Goal: Information Seeking & Learning: Compare options

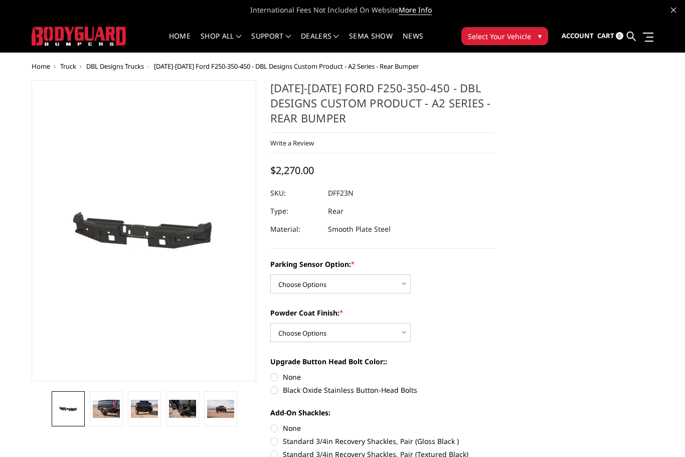
click at [516, 44] on button "Select Your Vehicle ▾" at bounding box center [504, 36] width 87 height 18
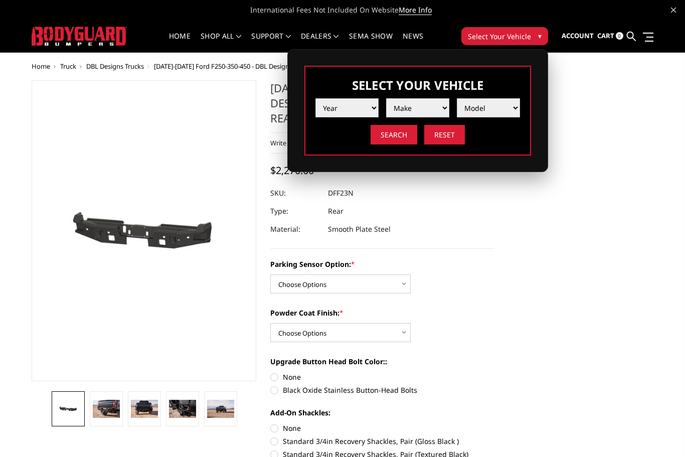
click at [373, 103] on select "Year 2025 2024 2023 2022 2021 2020 2019 2018 2017 2016 2015 2014 2013 2012 2011…" at bounding box center [346, 107] width 63 height 19
select select "yr_2024"
click at [435, 107] on select "Make Chevrolet Ford GMC Ram Toyota" at bounding box center [417, 107] width 63 height 19
select select "mk_ford"
click at [486, 115] on select "Model F150 F150 Raptor F250 / F350 F450 F550" at bounding box center [488, 107] width 63 height 19
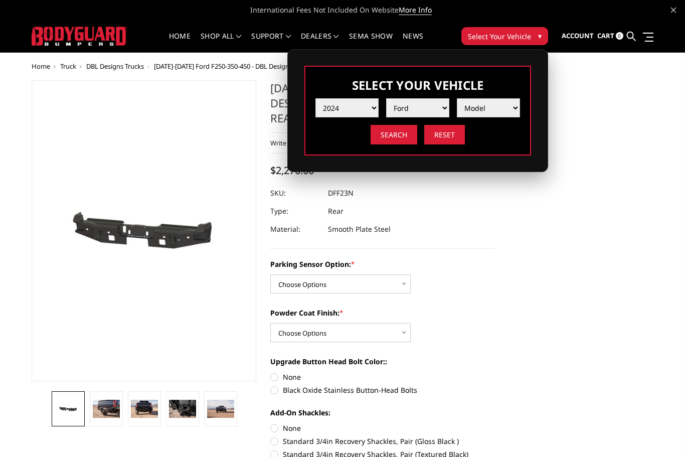
select select "md_f250-f350"
click at [394, 134] on input "Search" at bounding box center [394, 135] width 47 height 20
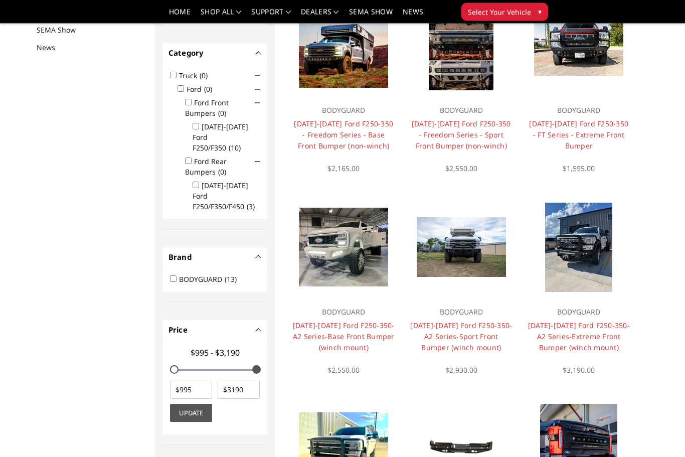
scroll to position [103, 0]
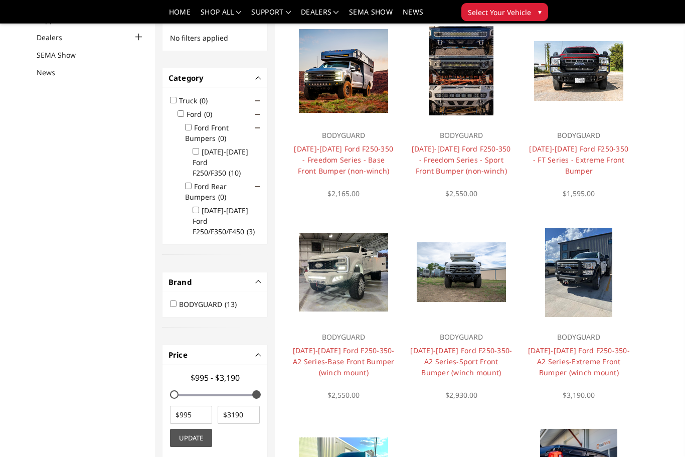
click at [317, 146] on link "2023-2025 Ford F250-350 - Freedom Series - Base Front Bumper (non-winch)" at bounding box center [343, 160] width 99 height 32
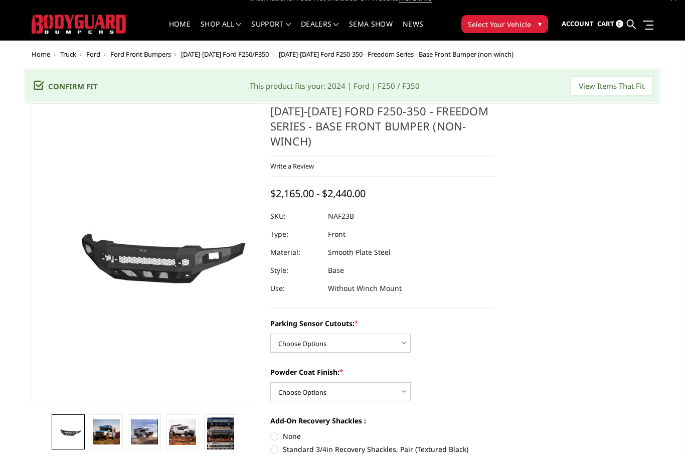
scroll to position [93, 0]
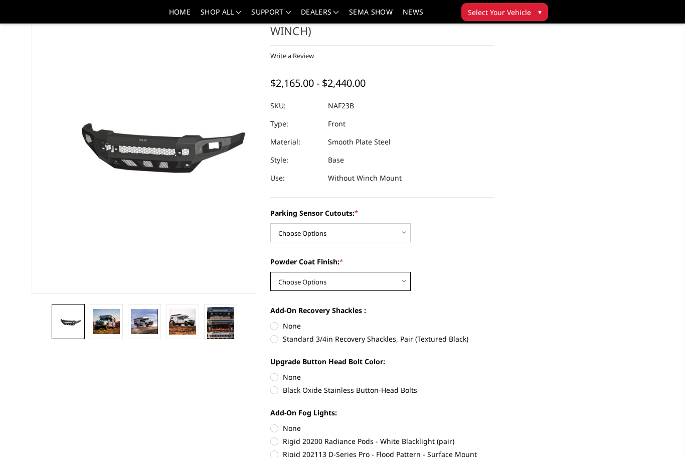
click at [394, 284] on select "Choose Options Bare Metal Textured Black Powder Coat" at bounding box center [340, 281] width 140 height 19
select select "2565"
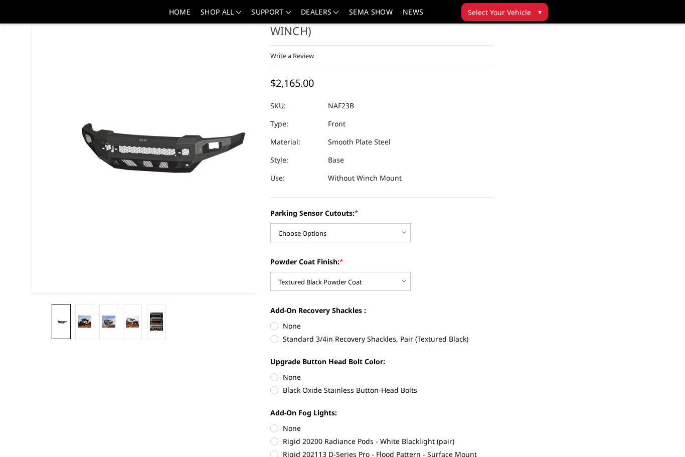
click at [83, 324] on img at bounding box center [84, 321] width 13 height 12
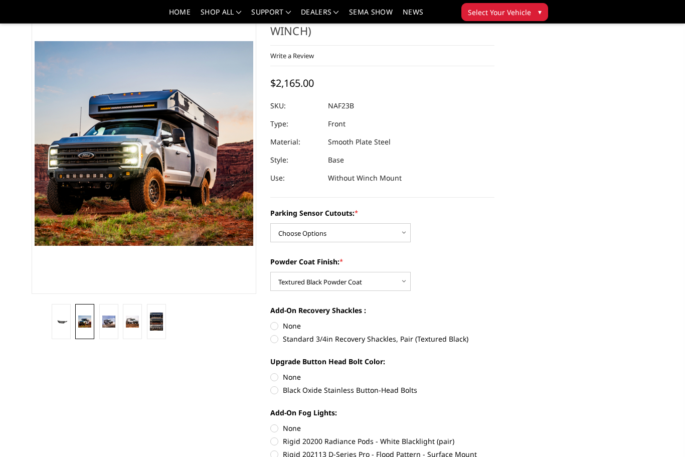
click at [112, 325] on img at bounding box center [108, 321] width 13 height 12
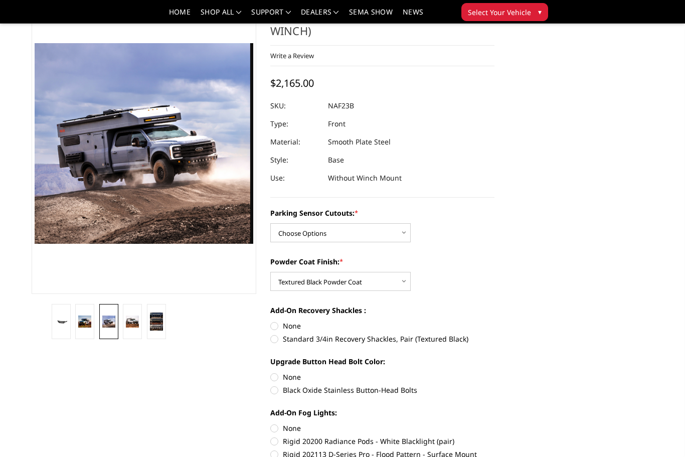
click at [148, 328] on link at bounding box center [156, 321] width 19 height 35
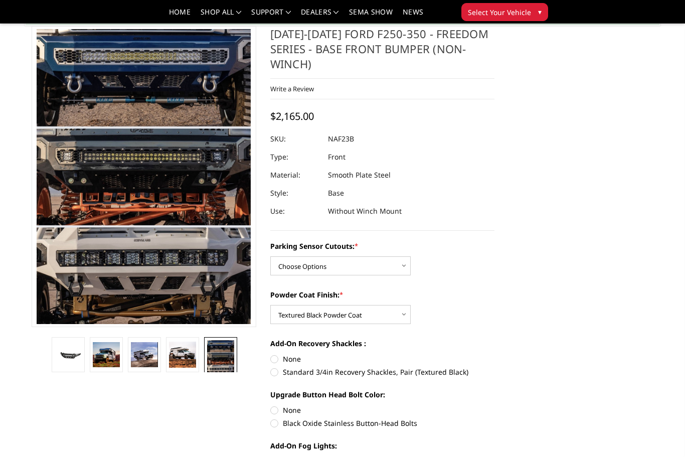
scroll to position [48, 0]
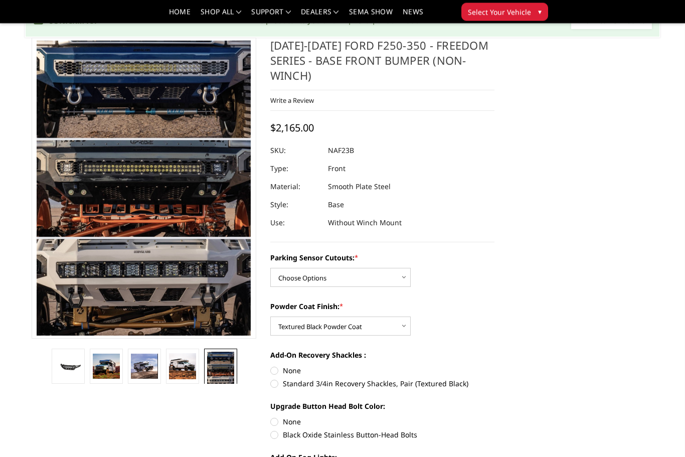
click at [110, 368] on img at bounding box center [106, 367] width 27 height 26
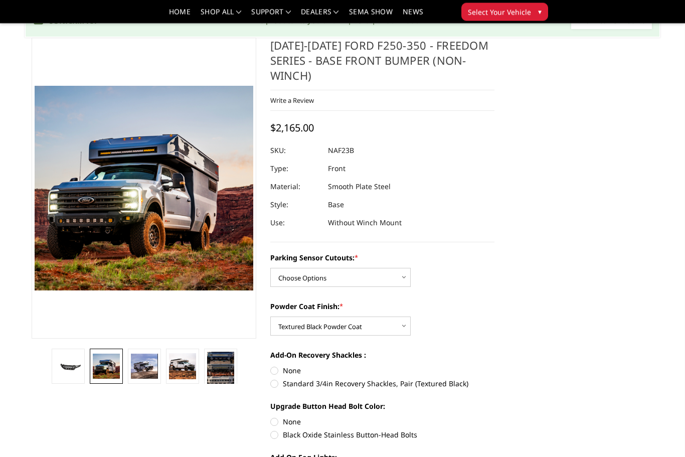
scroll to position [48, 0]
click at [141, 375] on img at bounding box center [144, 366] width 27 height 25
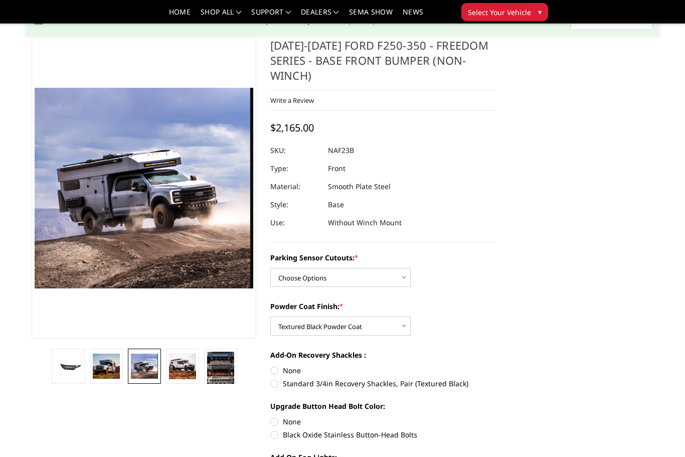
click at [171, 374] on img at bounding box center [182, 366] width 27 height 26
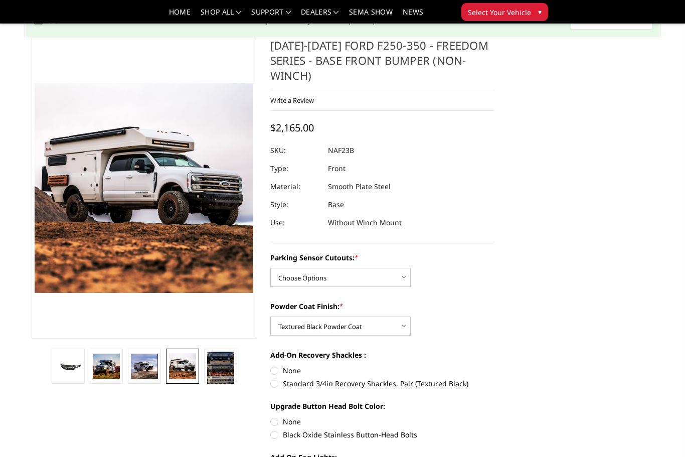
click at [199, 368] on link at bounding box center [182, 365] width 33 height 35
click at [227, 370] on img at bounding box center [220, 369] width 27 height 37
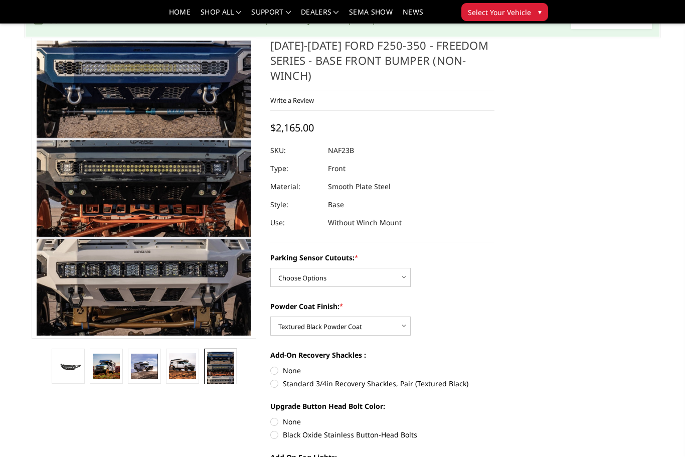
click at [177, 367] on img at bounding box center [182, 366] width 27 height 26
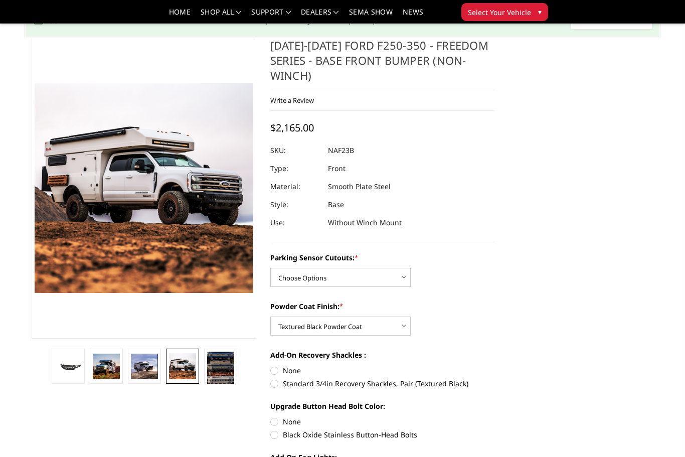
click at [152, 361] on img at bounding box center [144, 366] width 27 height 25
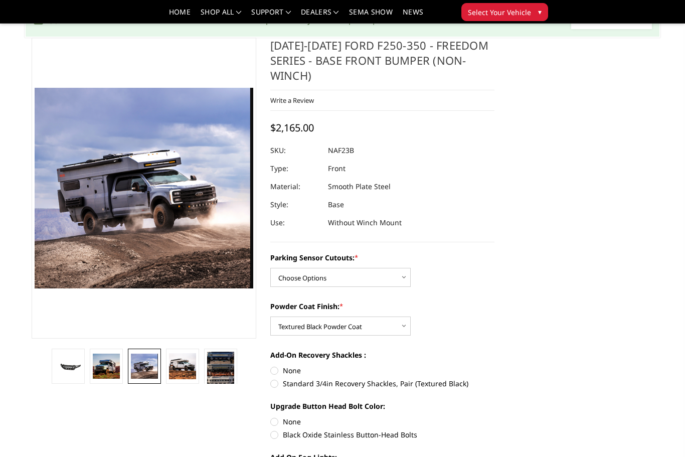
click at [176, 366] on img at bounding box center [182, 366] width 27 height 26
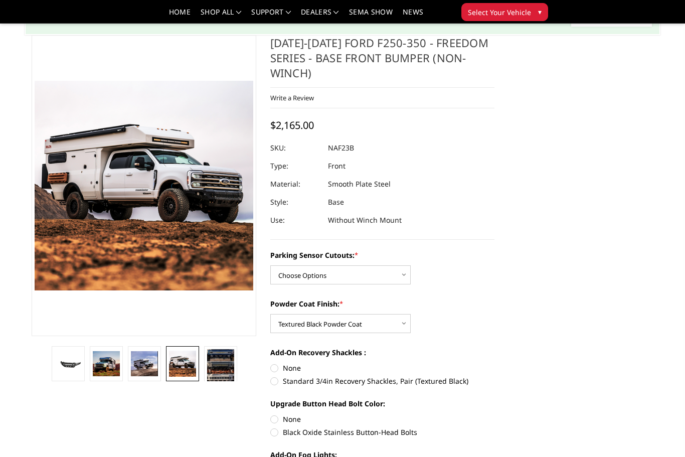
scroll to position [39, 0]
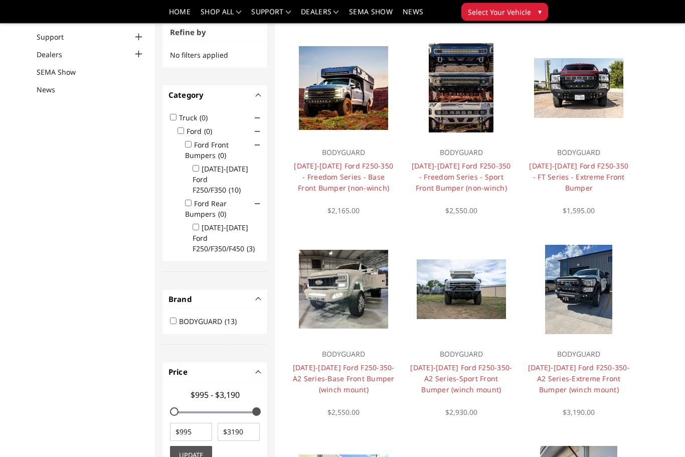
scroll to position [86, 0]
click at [462, 147] on p "BODYGUARD" at bounding box center [461, 152] width 102 height 12
click at [461, 104] on img at bounding box center [461, 87] width 65 height 89
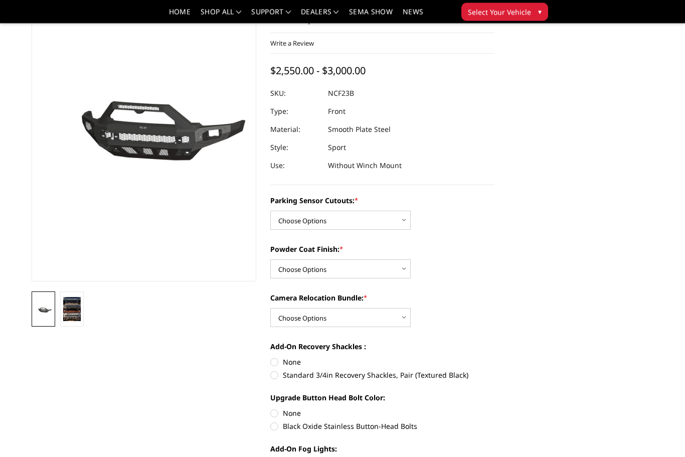
scroll to position [150, 0]
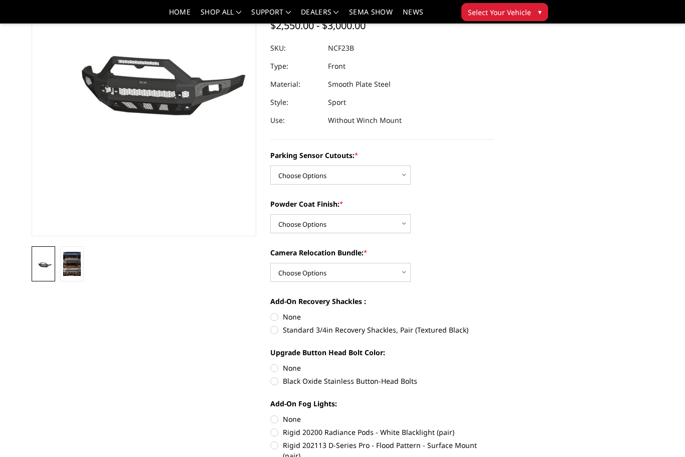
click at [70, 267] on img at bounding box center [72, 264] width 18 height 24
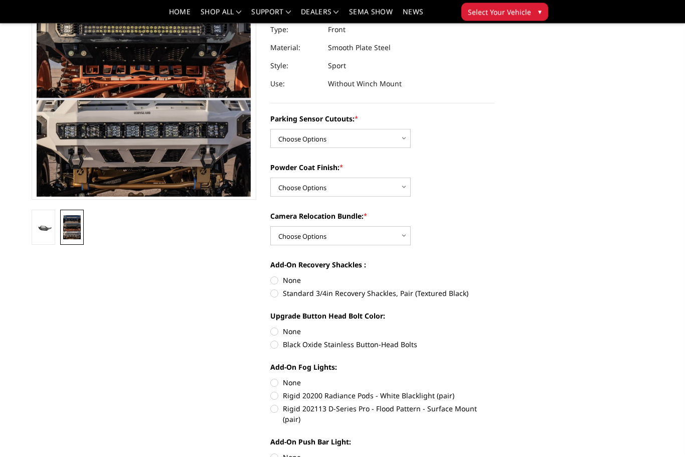
click at [36, 221] on link at bounding box center [44, 227] width 24 height 35
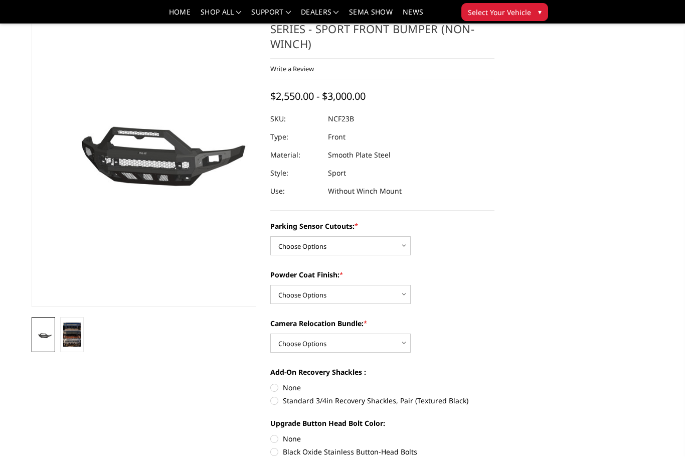
scroll to position [61, 0]
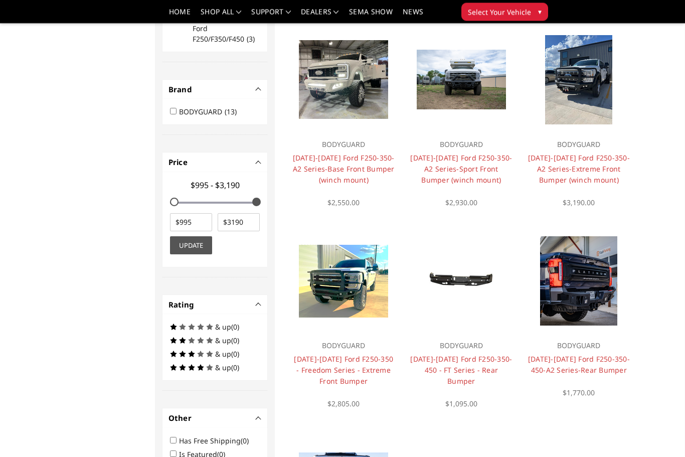
scroll to position [297, 0]
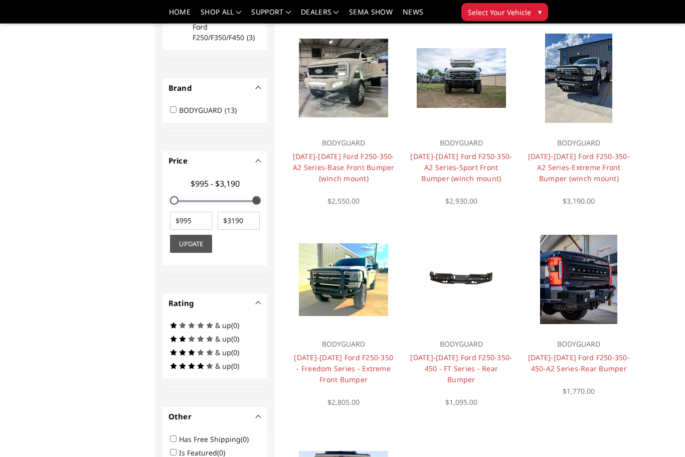
click at [586, 360] on link "[DATE]-[DATE] Ford F250-350-450-A2 Series-Rear Bumper" at bounding box center [579, 363] width 102 height 21
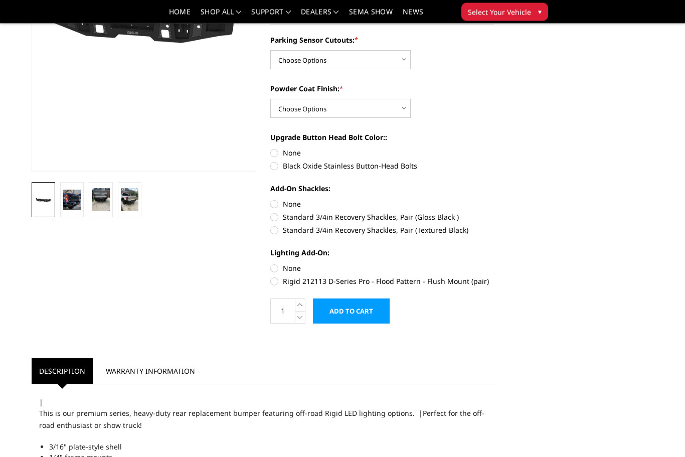
scroll to position [215, 0]
click at [73, 197] on img at bounding box center [72, 200] width 18 height 21
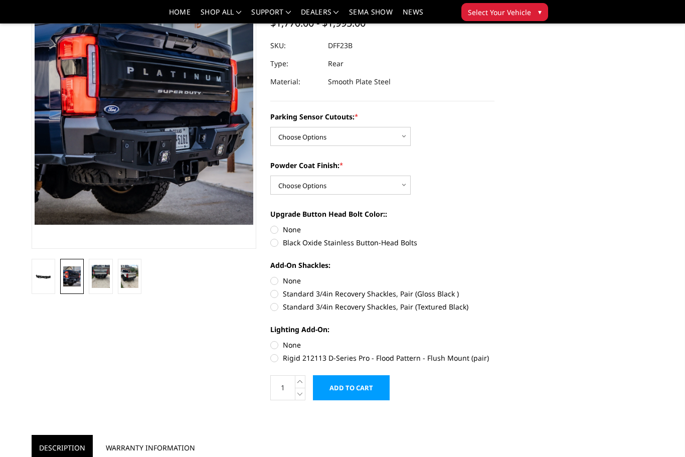
scroll to position [81, 0]
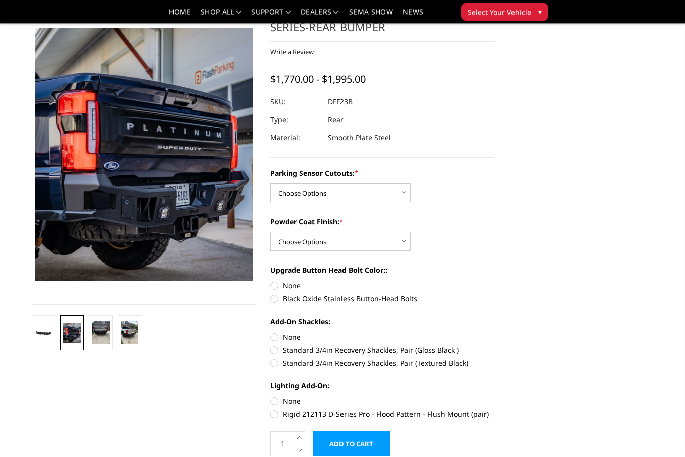
click at [100, 337] on img at bounding box center [101, 333] width 18 height 24
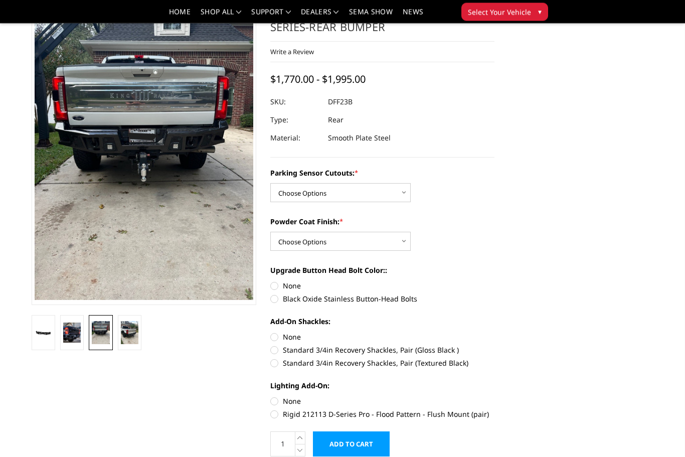
scroll to position [82, 0]
click at [125, 331] on img at bounding box center [130, 333] width 18 height 24
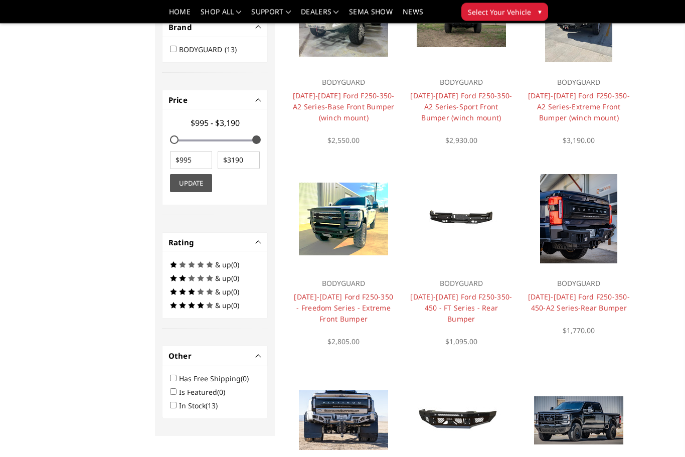
scroll to position [427, 0]
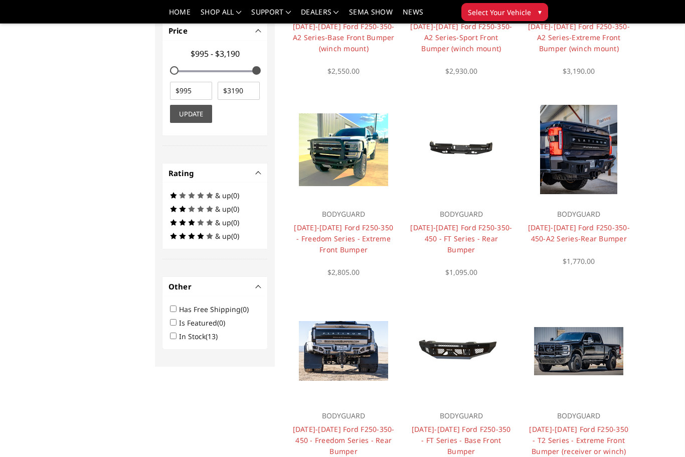
click at [467, 231] on link "[DATE]-[DATE] Ford F250-350-450 - FT Series - Rear Bumper" at bounding box center [461, 239] width 102 height 32
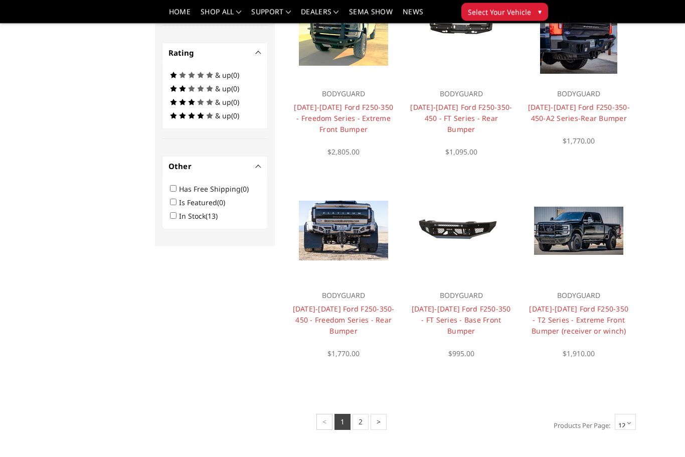
scroll to position [548, 0]
click at [445, 304] on link "[DATE]-[DATE] Ford F250-350 - FT Series - Base Front Bumper" at bounding box center [461, 319] width 99 height 32
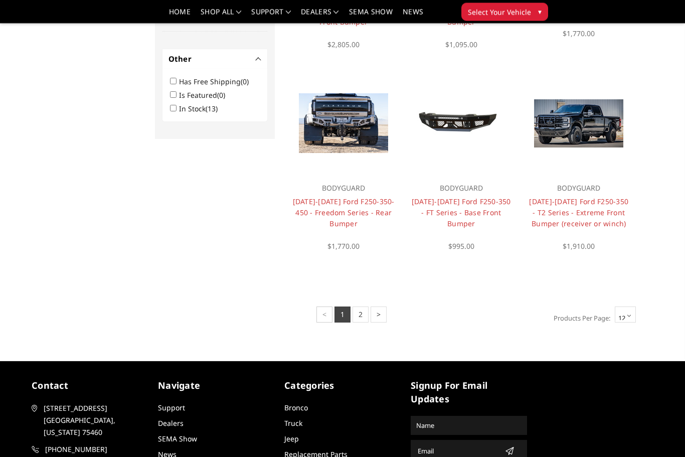
scroll to position [655, 0]
click at [357, 313] on link "2" at bounding box center [361, 314] width 16 height 16
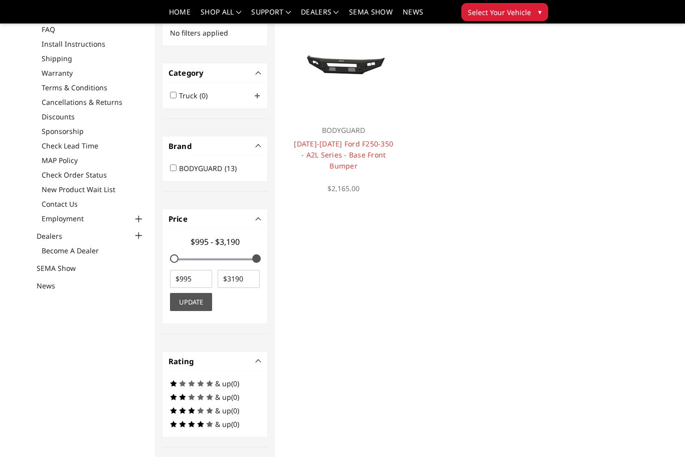
scroll to position [100, 0]
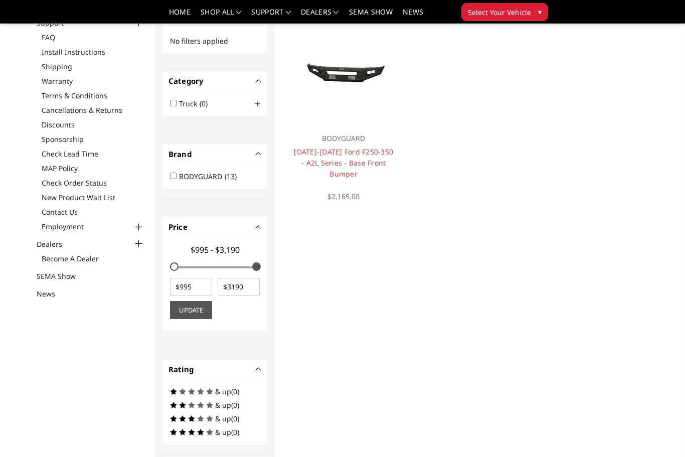
click at [318, 163] on link "[DATE]-[DATE] Ford F250-350 - A2L Series - Base Front Bumper" at bounding box center [343, 163] width 99 height 32
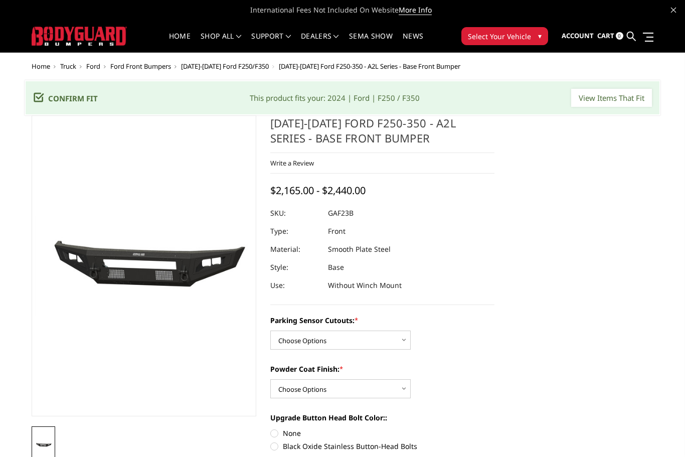
click at [366, 26] on nav "Home shop all Bronco [DATE]-[DATE] Bronco Front [DATE]-[DATE] Bronco Rear [DATE…" at bounding box center [296, 36] width 318 height 32
click at [372, 35] on link "SEMA Show" at bounding box center [371, 43] width 44 height 20
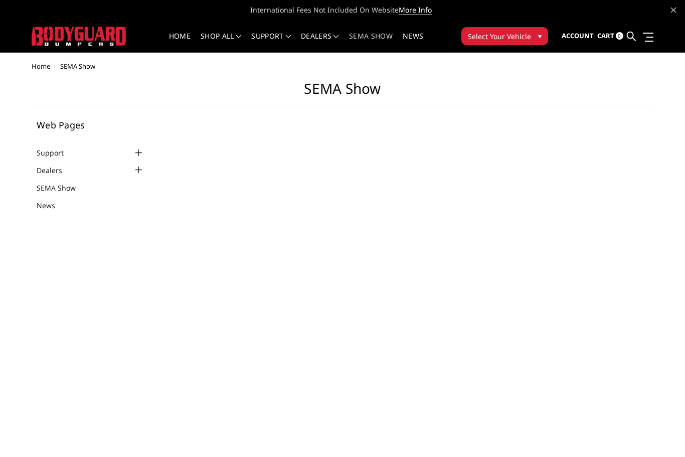
select select "US"
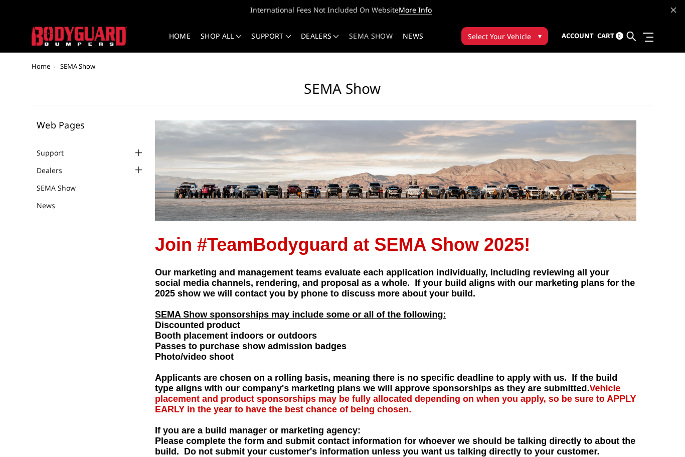
click at [184, 34] on link "Home" at bounding box center [180, 43] width 22 height 20
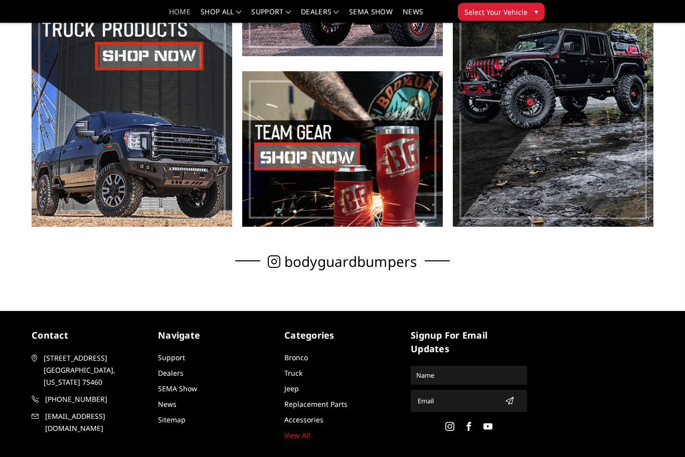
scroll to position [468, 0]
